Goal: Find contact information: Find contact information

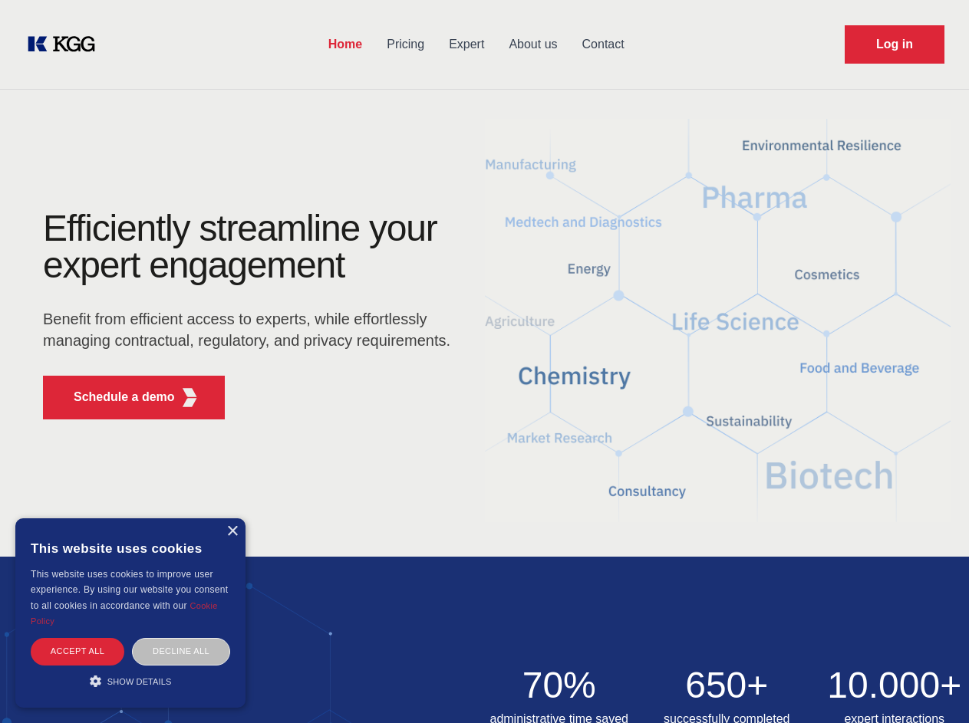
click at [484, 361] on div "Efficiently streamline your expert engagement Benefit from efficient access to …" at bounding box center [251, 321] width 466 height 222
click at [115, 397] on p "Schedule a demo" at bounding box center [124, 397] width 101 height 18
click at [232, 531] on div "× This website uses cookies This website uses cookies to improve user experienc…" at bounding box center [130, 612] width 230 height 189
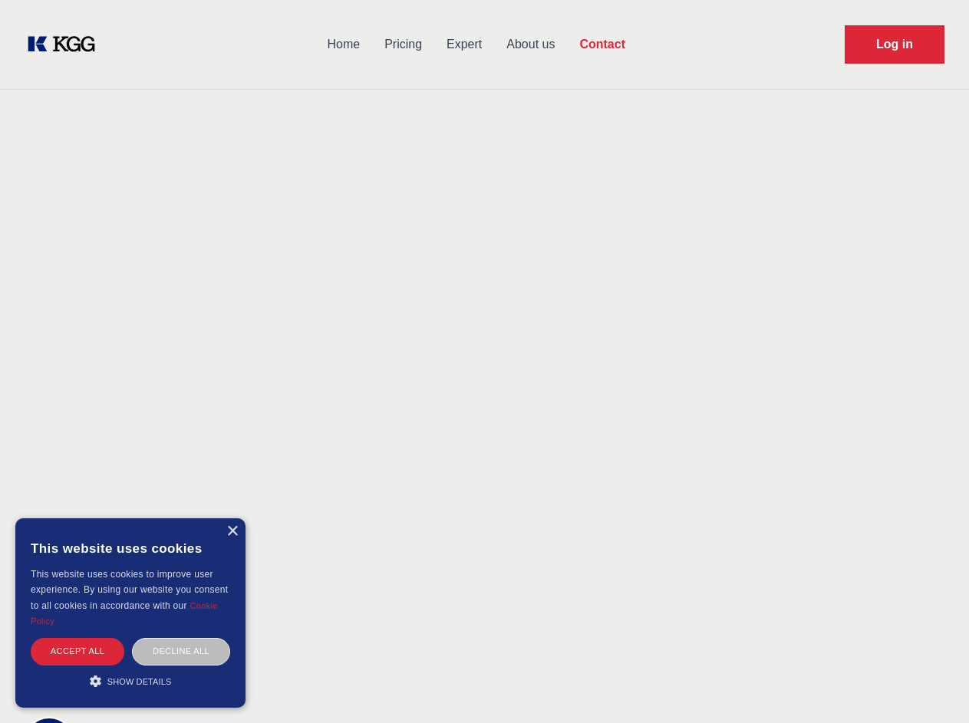
click at [77, 651] on div "Accept all" at bounding box center [78, 651] width 94 height 27
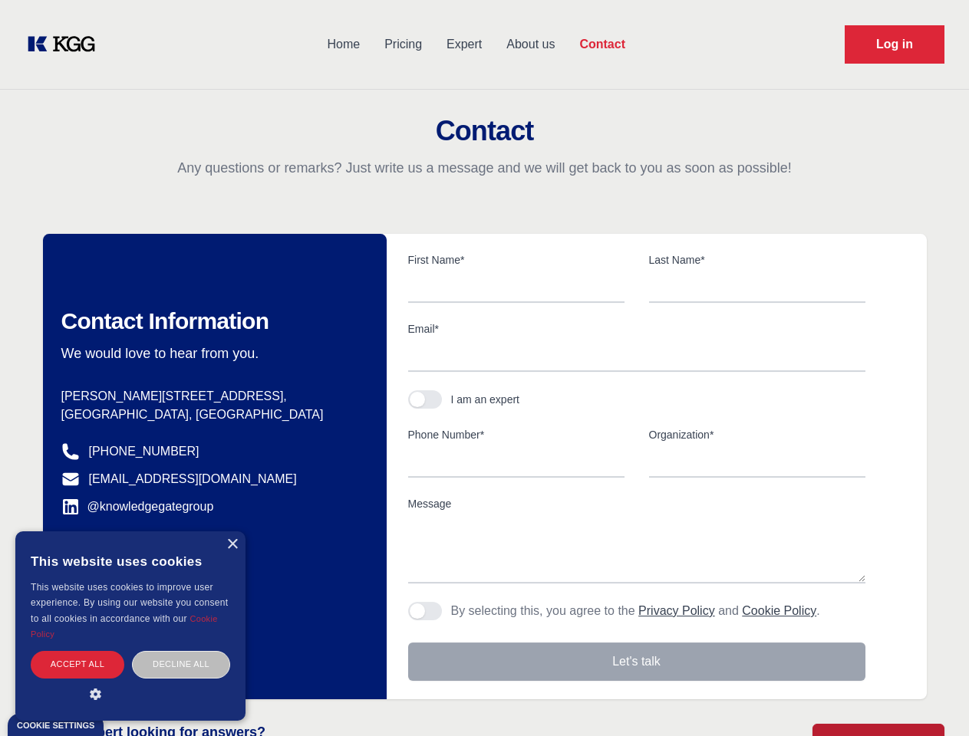
click at [181, 651] on div "Decline all" at bounding box center [181, 664] width 98 height 27
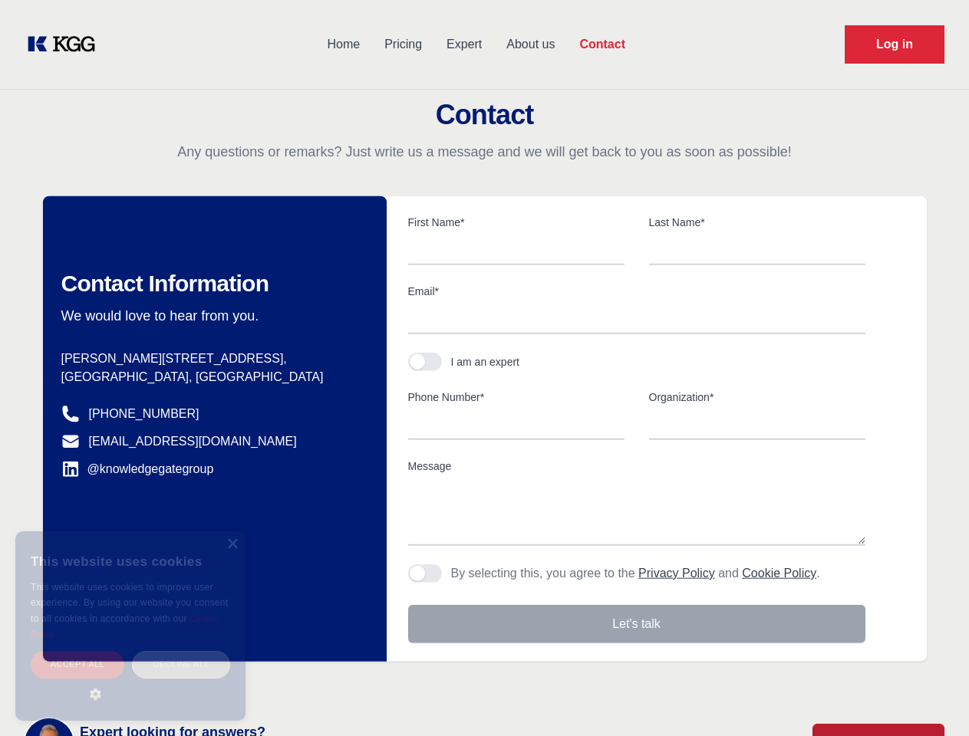
click at [130, 681] on main "Contact Any questions or remarks? Just write us a message and we will get back …" at bounding box center [484, 399] width 969 height 798
